Goal: Complete application form

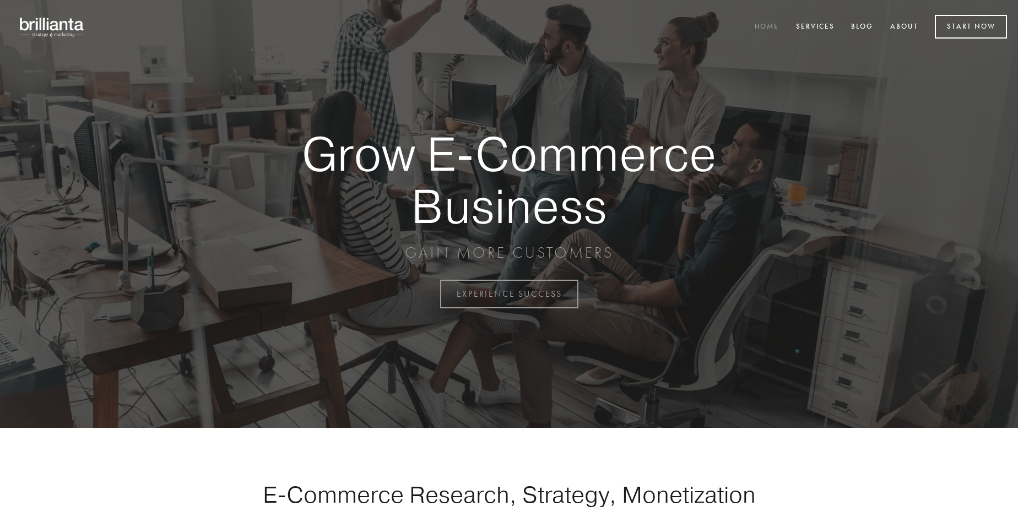
scroll to position [2887, 0]
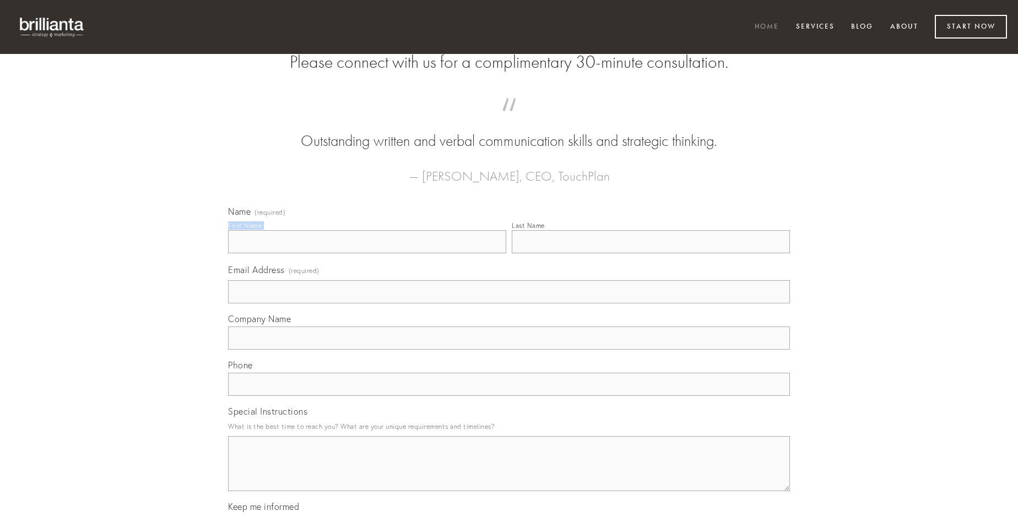
type input "[PERSON_NAME]"
click at [650, 253] on input "Last Name" at bounding box center [651, 241] width 278 height 23
type input "[PERSON_NAME]"
click at [509, 303] on input "Email Address (required)" at bounding box center [509, 291] width 562 height 23
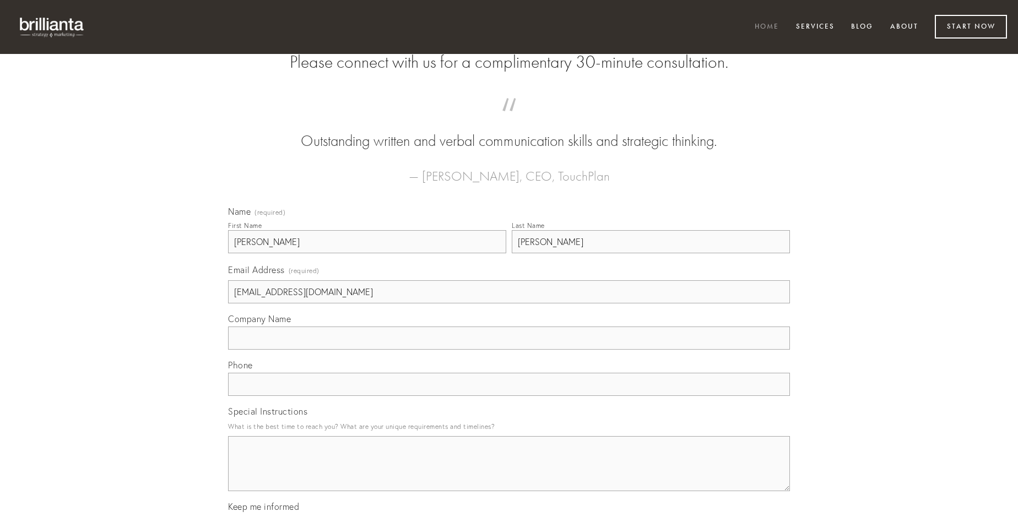
type input "[EMAIL_ADDRESS][DOMAIN_NAME]"
click at [509, 350] on input "Company Name" at bounding box center [509, 338] width 562 height 23
type input "ait"
click at [509, 396] on input "text" at bounding box center [509, 384] width 562 height 23
click at [509, 474] on textarea "Special Instructions" at bounding box center [509, 463] width 562 height 55
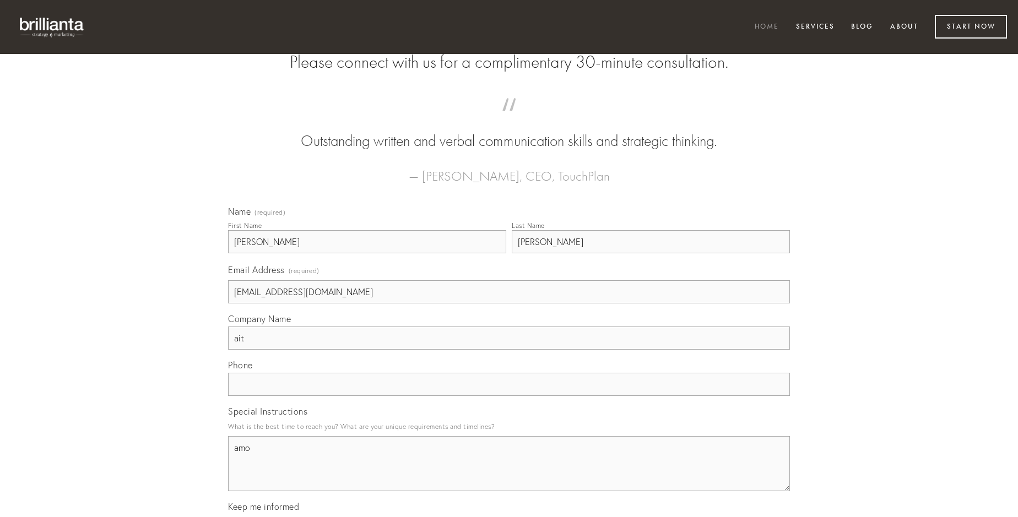
type textarea "amo"
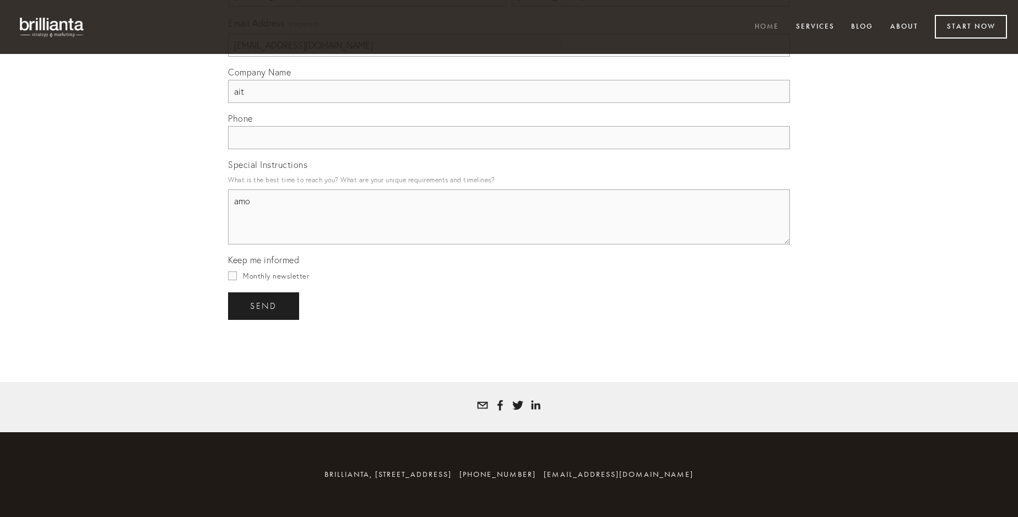
click at [264, 306] on span "send" at bounding box center [263, 306] width 27 height 10
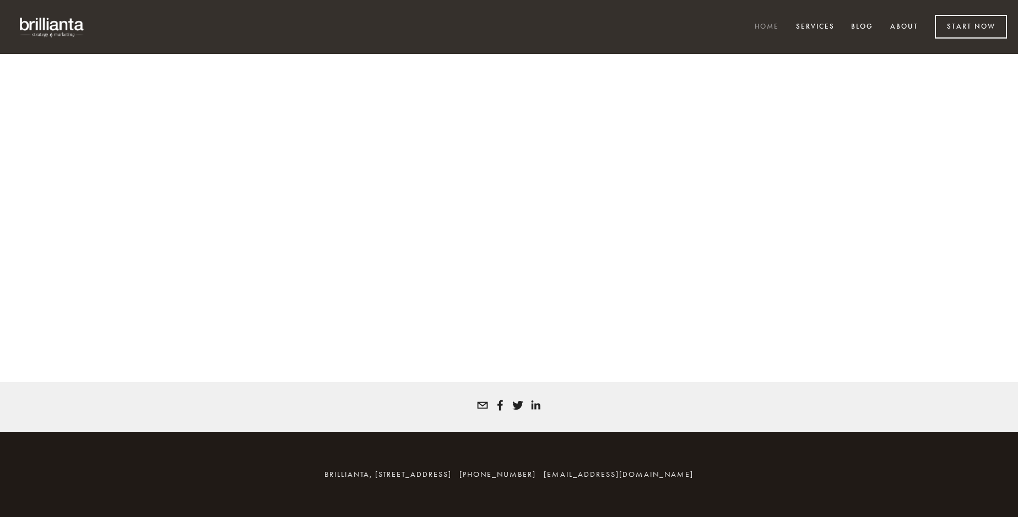
scroll to position [2872, 0]
